Goal: Find specific page/section: Find specific page/section

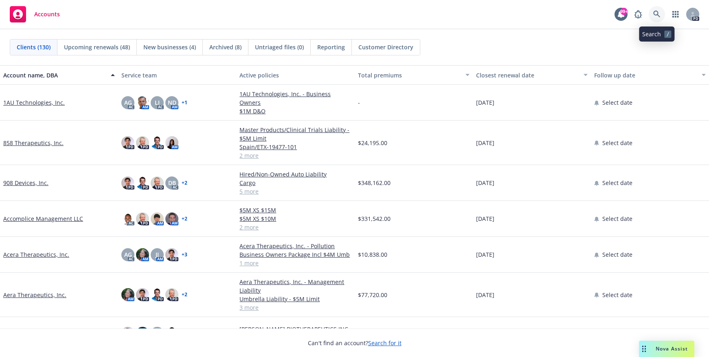
click at [659, 13] on icon at bounding box center [656, 14] width 7 height 7
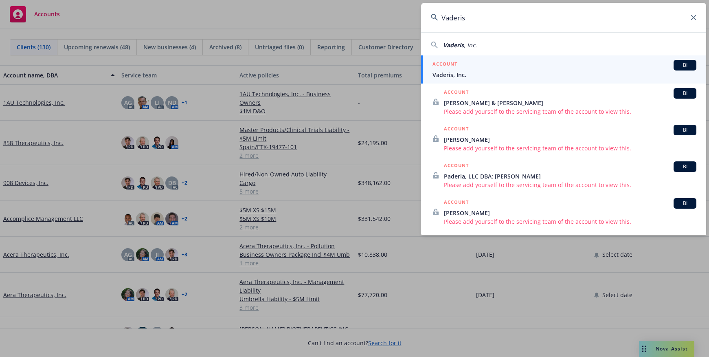
type input "Vaderis"
click at [447, 72] on span "Vaderis, Inc." at bounding box center [565, 74] width 264 height 9
